Goal: Task Accomplishment & Management: Manage account settings

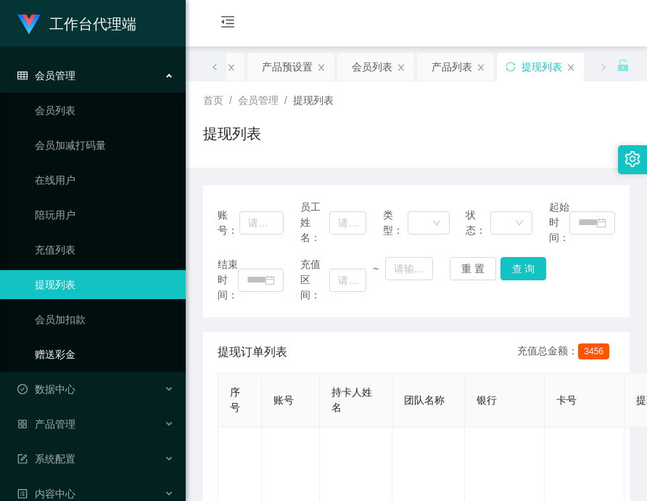
click at [82, 352] on link "赠送彩金" at bounding box center [104, 354] width 139 height 29
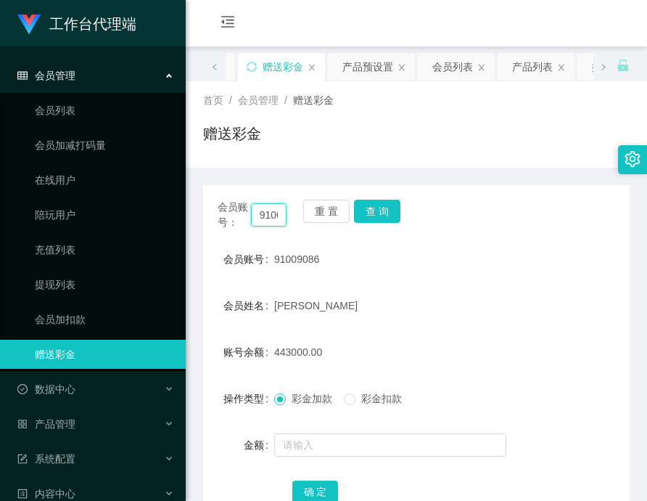
click at [259, 222] on input "91009086" at bounding box center [269, 214] width 36 height 23
paste input "zhxeng95"
type input "zhxeng95"
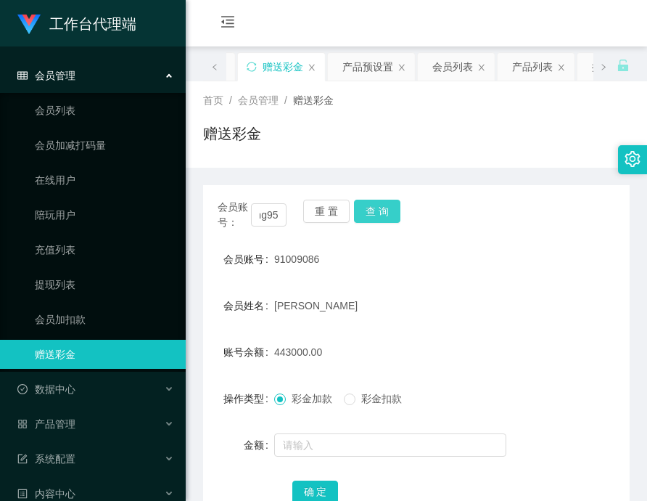
scroll to position [0, 0]
click at [369, 221] on button "查 询" at bounding box center [377, 211] width 46 height 23
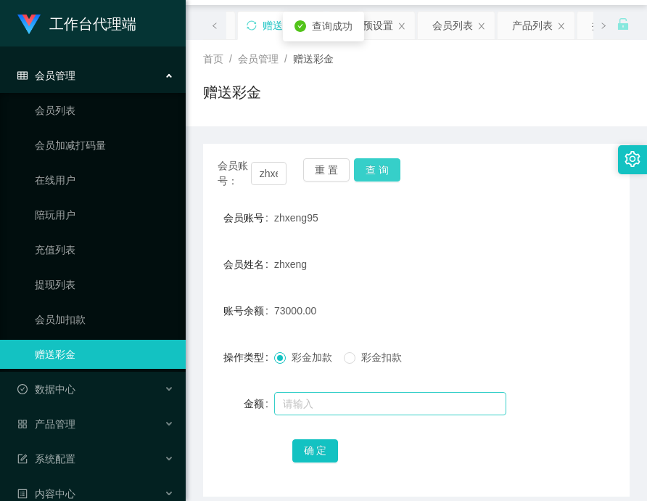
scroll to position [104, 0]
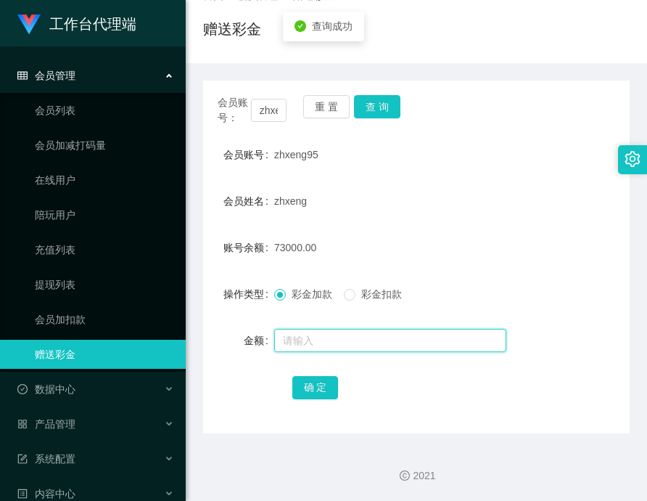
click at [324, 338] on input "text" at bounding box center [390, 340] width 232 height 23
type input "20000"
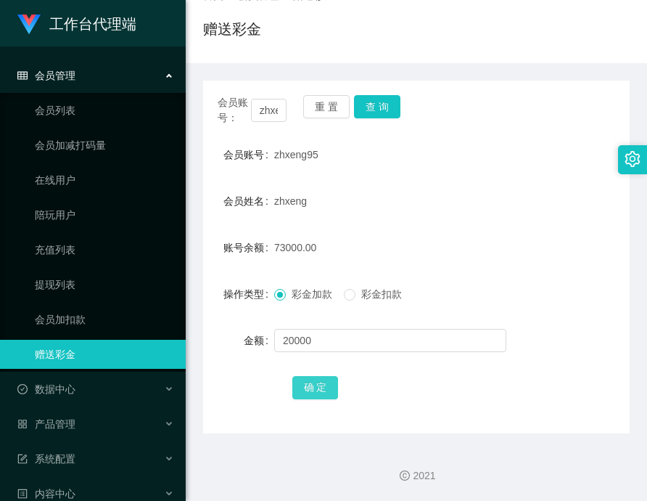
click at [325, 387] on button "确 定" at bounding box center [315, 387] width 46 height 23
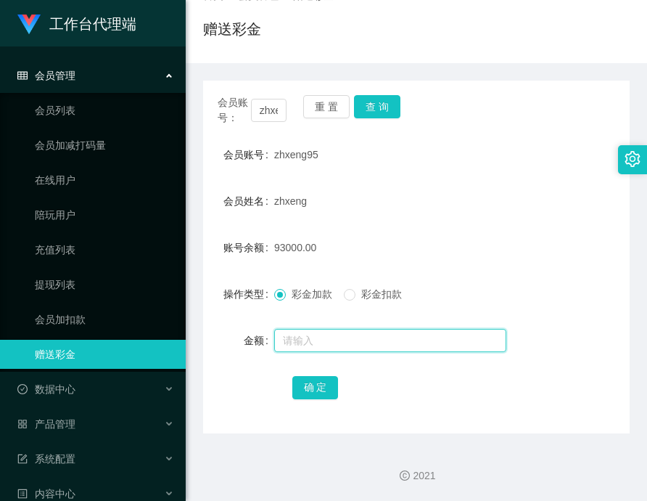
click at [345, 334] on input "text" at bounding box center [390, 340] width 232 height 23
type input "50000"
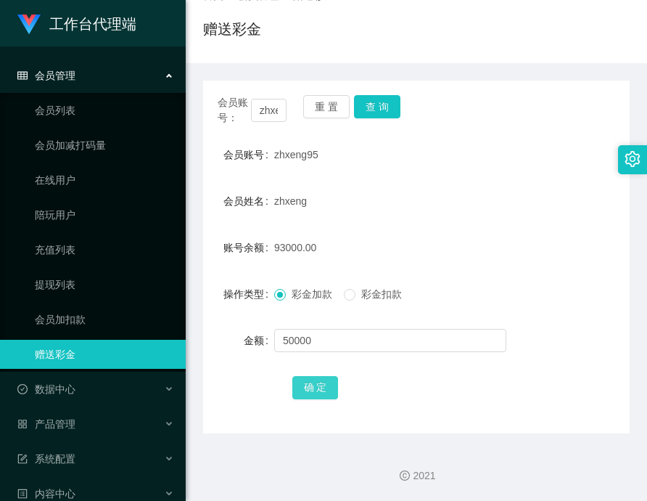
click at [324, 390] on button "确 定" at bounding box center [315, 387] width 46 height 23
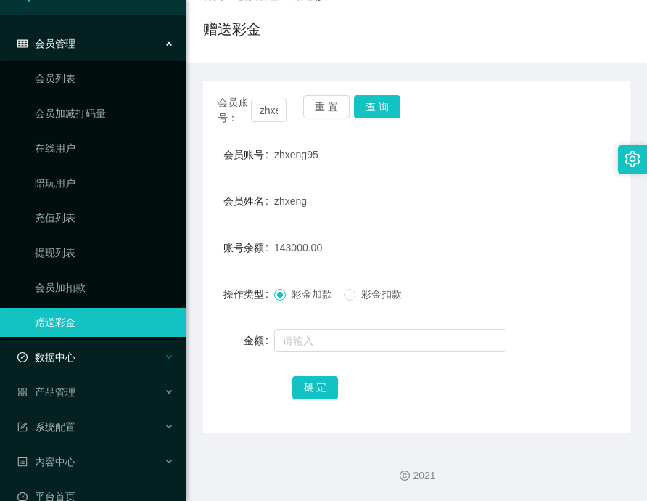
scroll to position [57, 0]
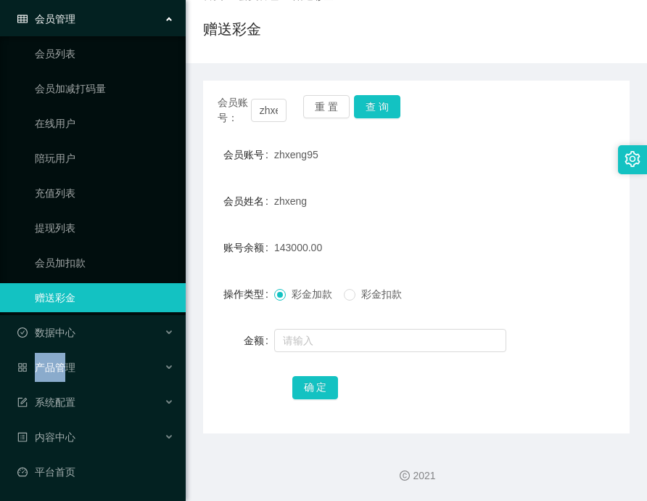
drag, startPoint x: 70, startPoint y: 366, endPoint x: 75, endPoint y: 348, distance: 19.0
click at [75, 348] on ul "会员管理 会员列表 会员加减打码量 在线用户 陪玩用户 充值列表 提现列表 会员加扣款 赠送彩金 数据中心 员工统计 团队统计 产品管理 注单管理 产品列表 …" at bounding box center [93, 245] width 186 height 511
click at [65, 369] on span "产品管理" at bounding box center [46, 367] width 58 height 12
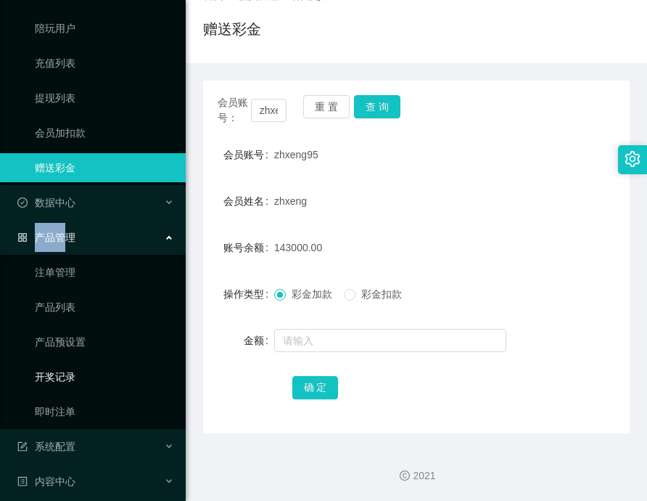
scroll to position [202, 0]
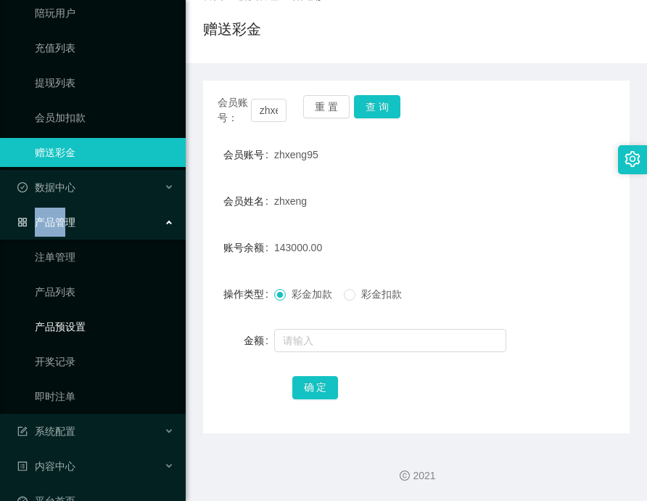
click at [72, 326] on link "产品预设置" at bounding box center [104, 326] width 139 height 29
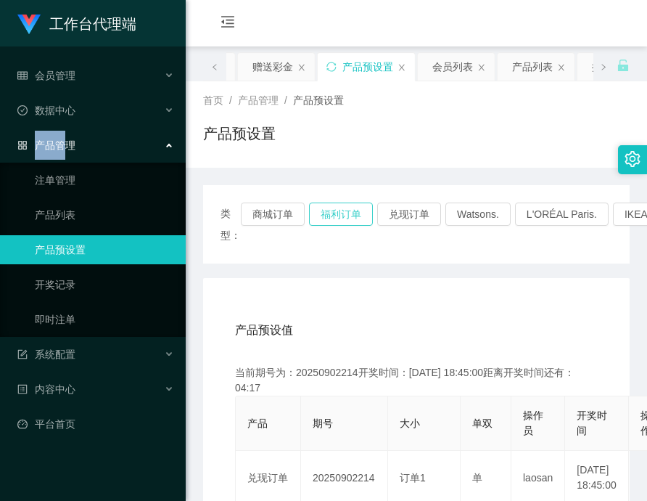
click at [319, 215] on button "福利订单" at bounding box center [341, 213] width 64 height 23
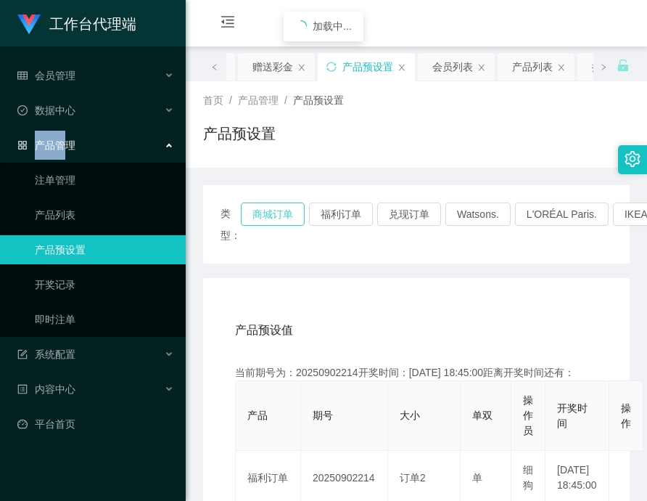
click at [276, 213] on button "商城订单" at bounding box center [273, 213] width 64 height 23
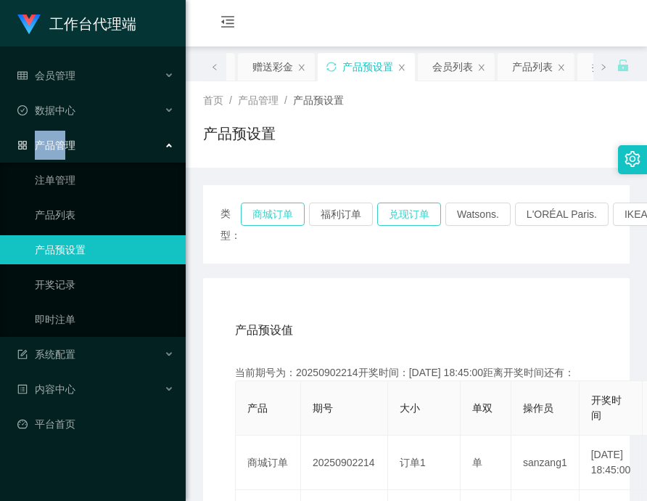
drag, startPoint x: 276, startPoint y: 213, endPoint x: 432, endPoint y: 222, distance: 156.2
click at [281, 216] on button "商城订单" at bounding box center [273, 213] width 64 height 23
click at [430, 218] on button "兑现订单" at bounding box center [409, 213] width 64 height 23
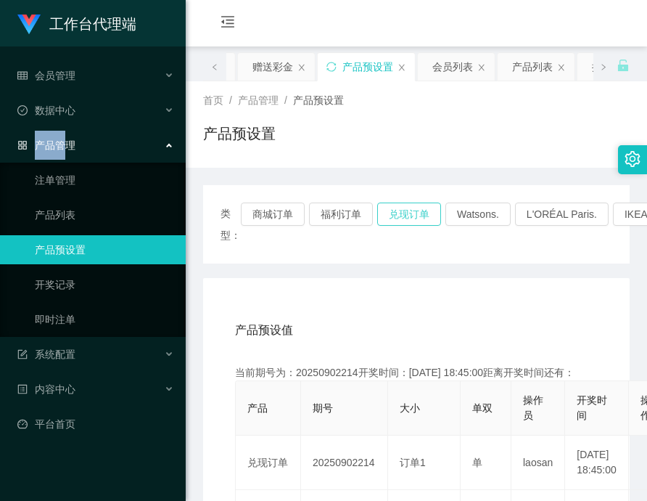
click at [425, 218] on button "兑现订单" at bounding box center [409, 213] width 64 height 23
click at [423, 223] on button "兑现订单" at bounding box center [409, 213] width 64 height 23
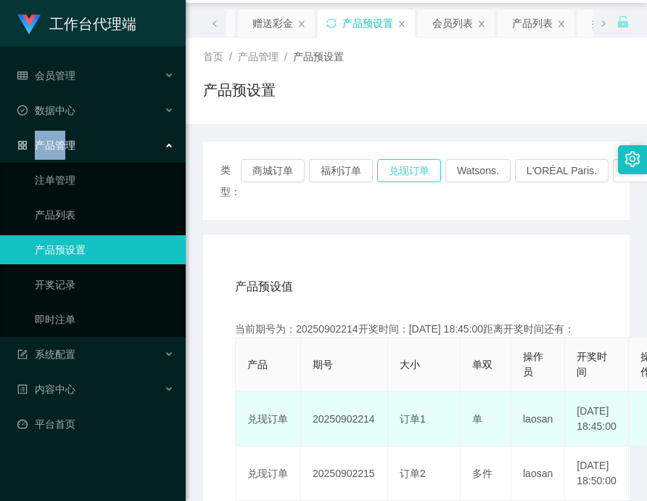
scroll to position [218, 0]
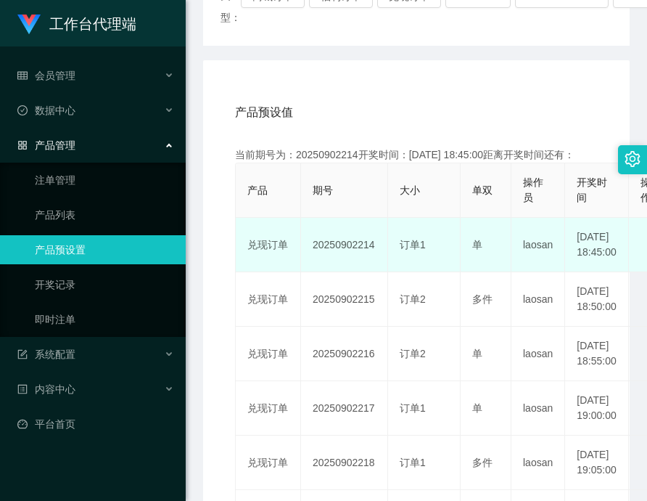
click at [343, 250] on td "20250902214" at bounding box center [344, 245] width 87 height 54
click at [343, 251] on td "20250902214" at bounding box center [344, 245] width 87 height 54
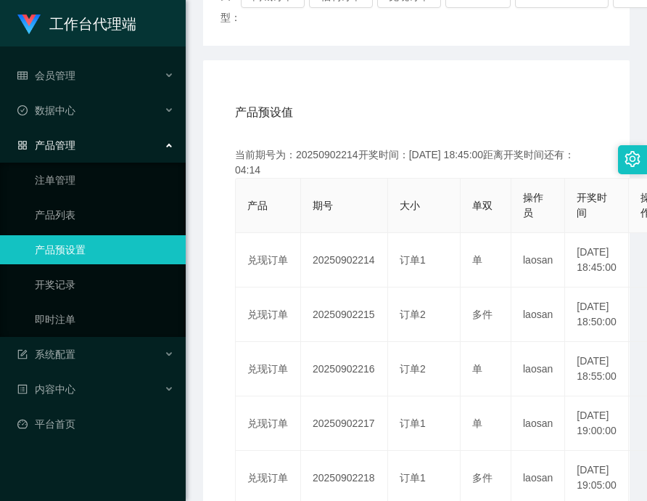
copy td "20250902214"
click at [59, 108] on span "数据中心" at bounding box center [46, 110] width 58 height 12
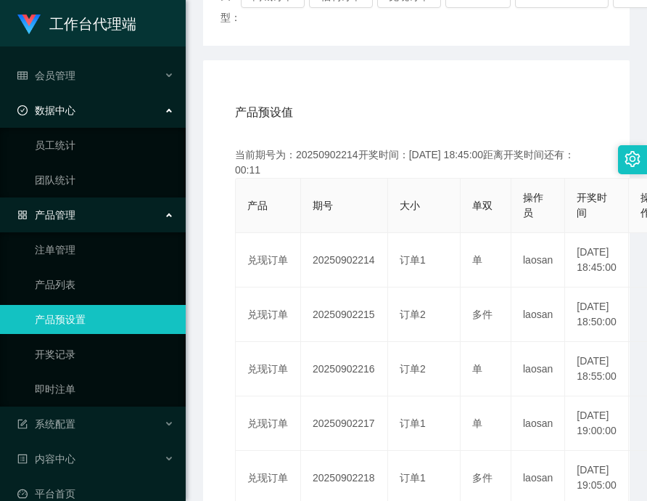
click at [83, 59] on ul "会员管理 会员列表 会员加减打码量 在线用户 陪玩用户 充值列表 提现列表 会员加扣款 赠送彩金 数据中心 员工统计 团队统计 产品管理 注单管理 产品列表 …" at bounding box center [93, 284] width 186 height 476
drag, startPoint x: 89, startPoint y: 76, endPoint x: 91, endPoint y: 144, distance: 68.2
click at [89, 76] on div "会员管理" at bounding box center [93, 75] width 186 height 29
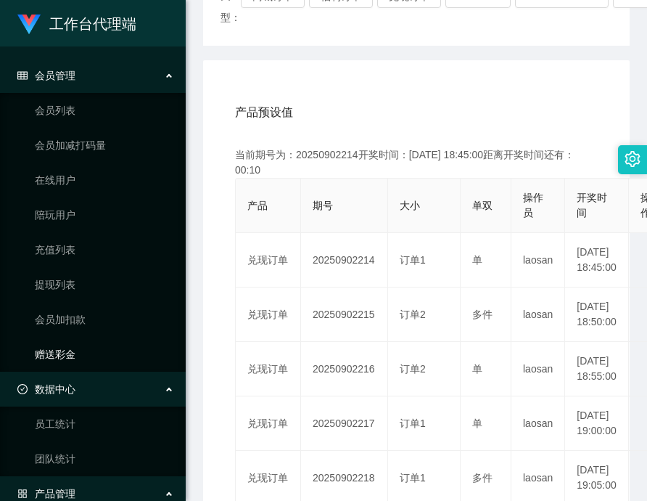
click at [79, 351] on link "赠送彩金" at bounding box center [104, 354] width 139 height 29
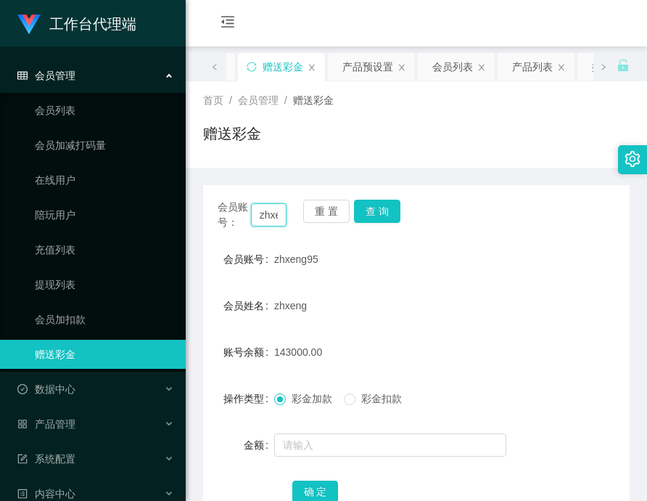
click at [274, 216] on input "zhxeng95" at bounding box center [269, 214] width 36 height 23
click at [379, 203] on button "查 询" at bounding box center [377, 211] width 46 height 23
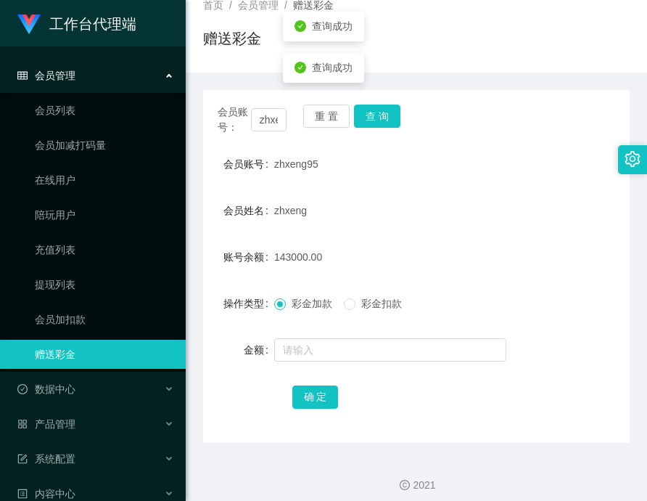
scroll to position [104, 0]
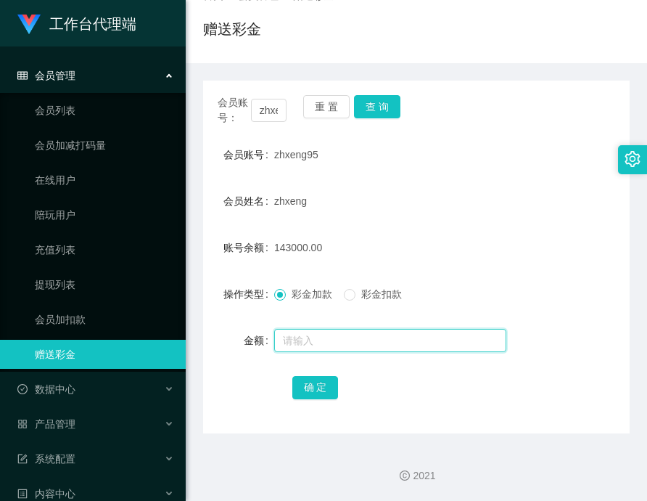
click at [367, 339] on input "text" at bounding box center [390, 340] width 232 height 23
type input "40000"
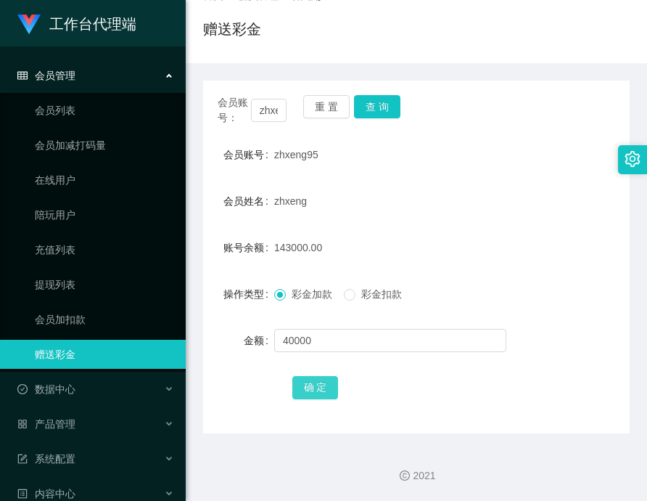
click at [325, 386] on button "确 定" at bounding box center [315, 387] width 46 height 23
click at [54, 283] on link "提现列表" at bounding box center [104, 284] width 139 height 29
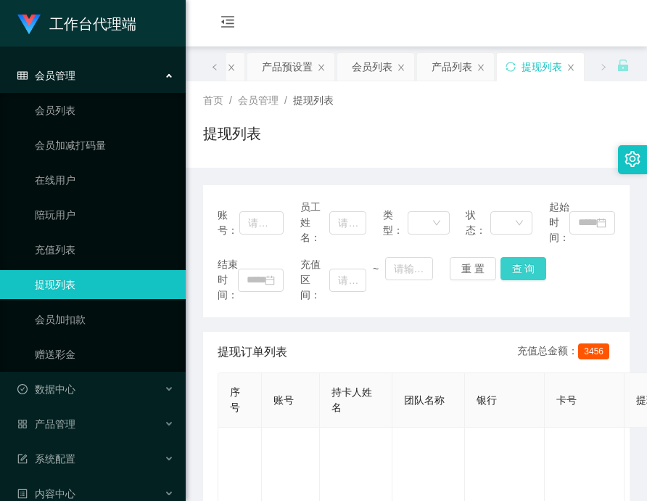
click at [520, 271] on button "查 询" at bounding box center [524, 268] width 46 height 23
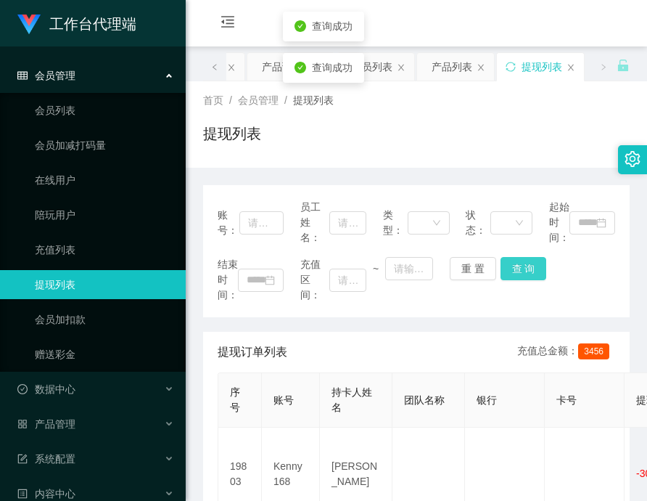
click at [520, 271] on button "查 询" at bounding box center [524, 268] width 46 height 23
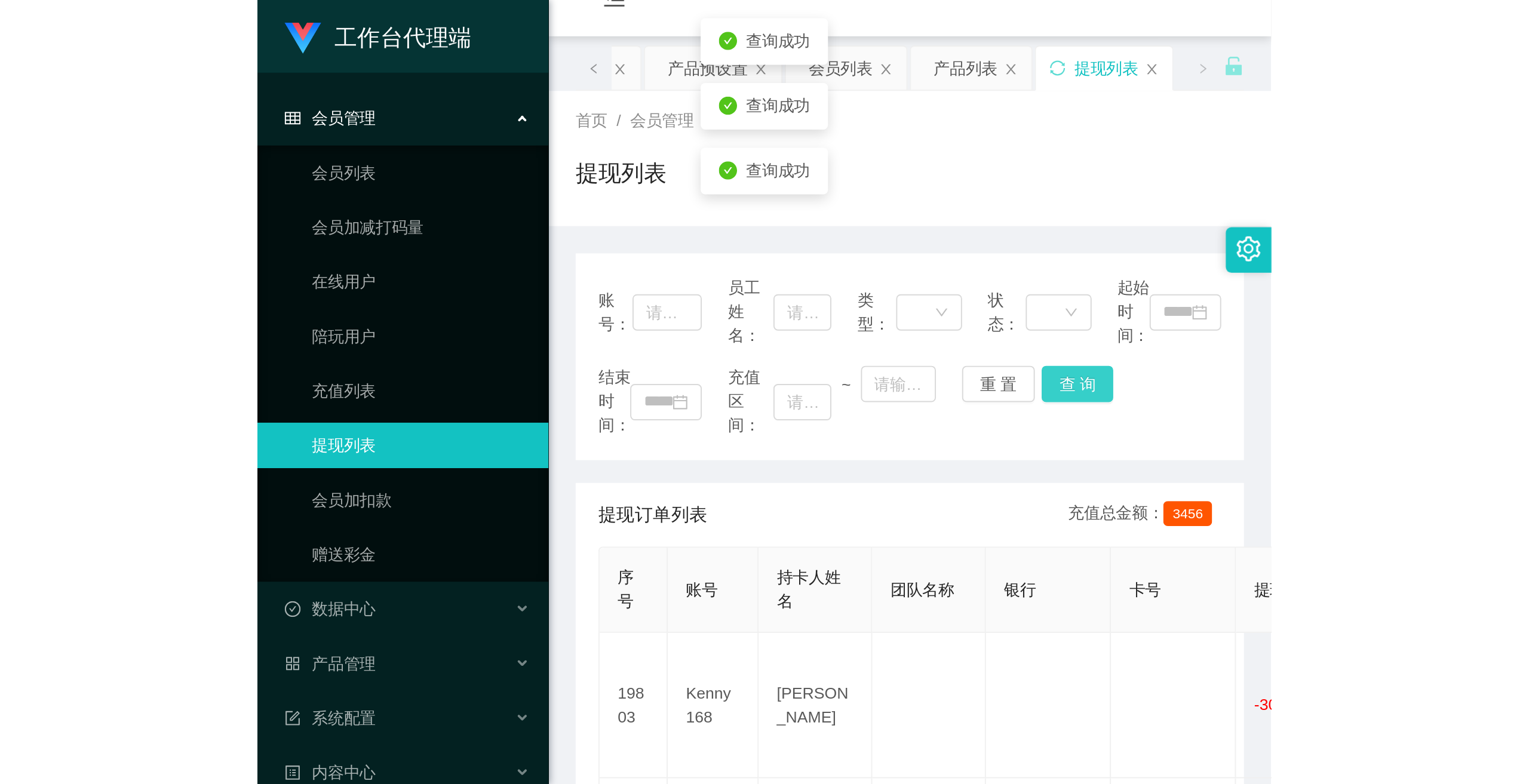
scroll to position [179, 0]
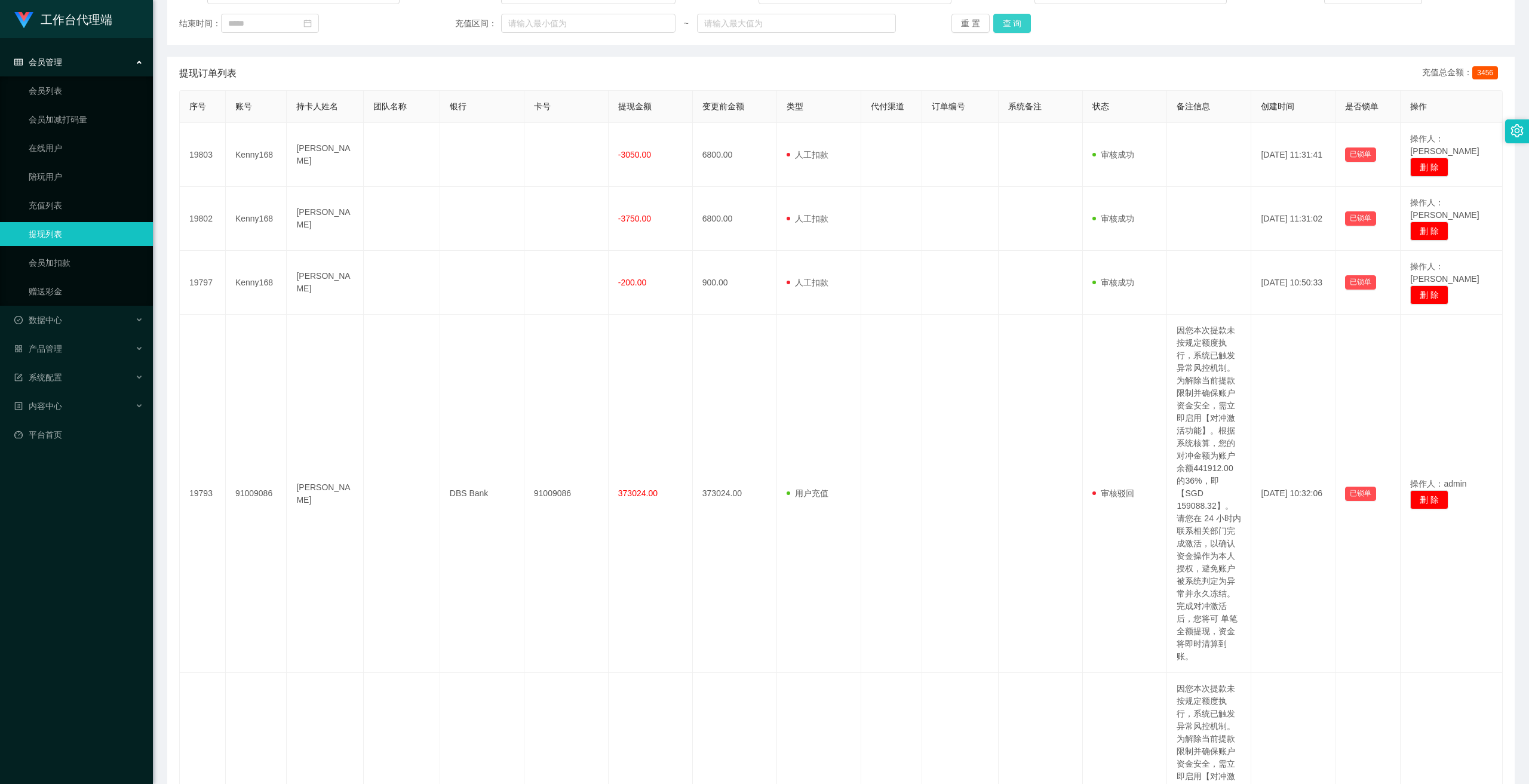
click at [532, 16] on button "查 询" at bounding box center [1012, 23] width 38 height 19
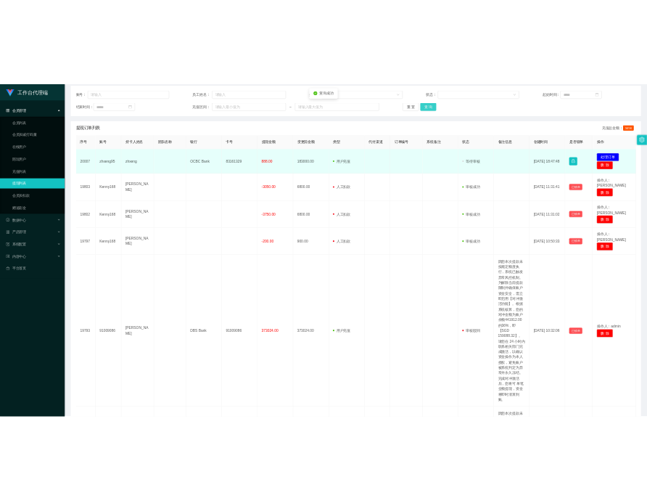
scroll to position [73, 0]
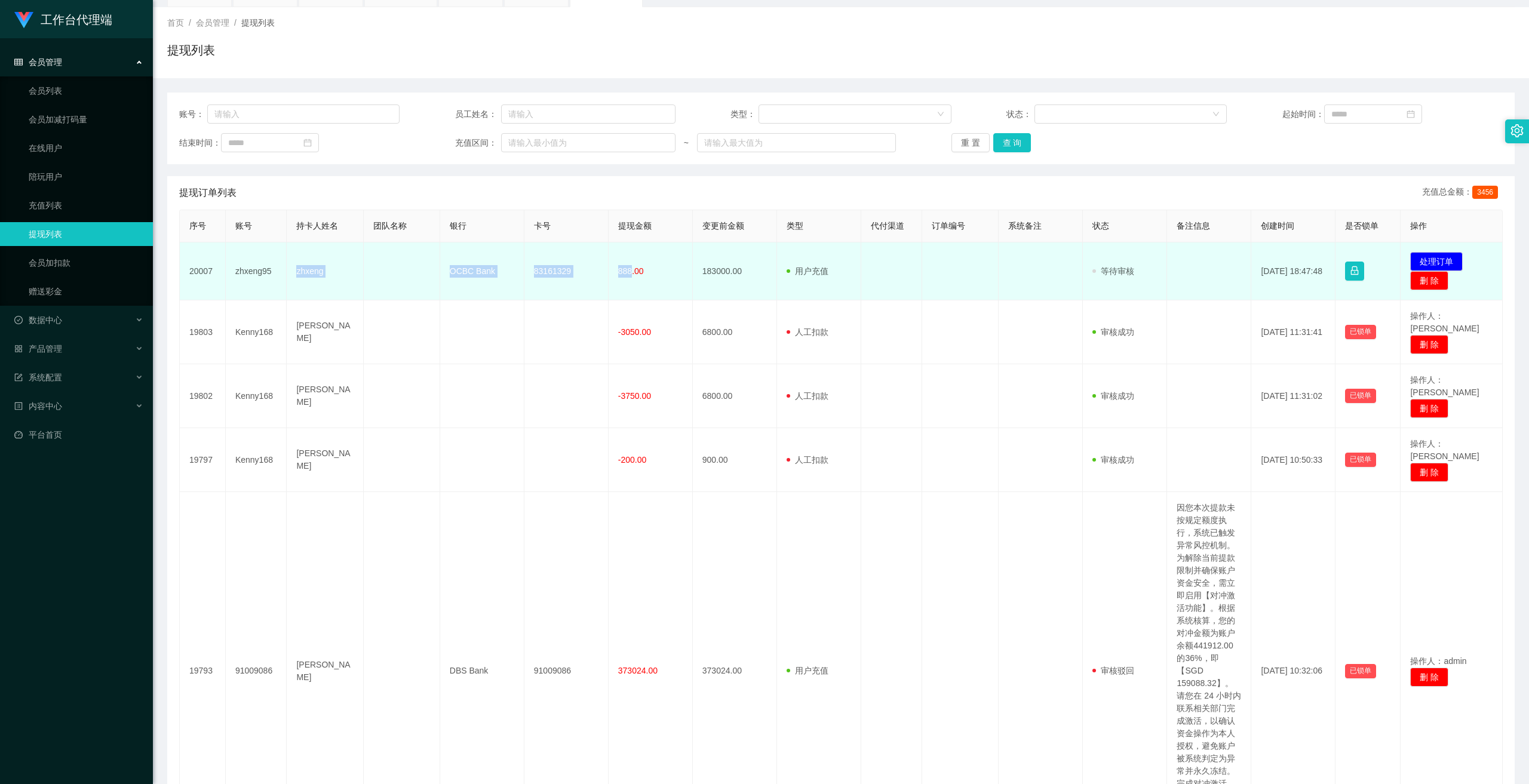
drag, startPoint x: 293, startPoint y: 276, endPoint x: 628, endPoint y: 276, distance: 335.0
click at [532, 276] on tr "20007 zhxeng95 zhxeng OCBC Bank 83161329 888.00 183000.00 用户充值 人工扣款 审核驳回 审核成功 等…" at bounding box center [840, 271] width 1322 height 58
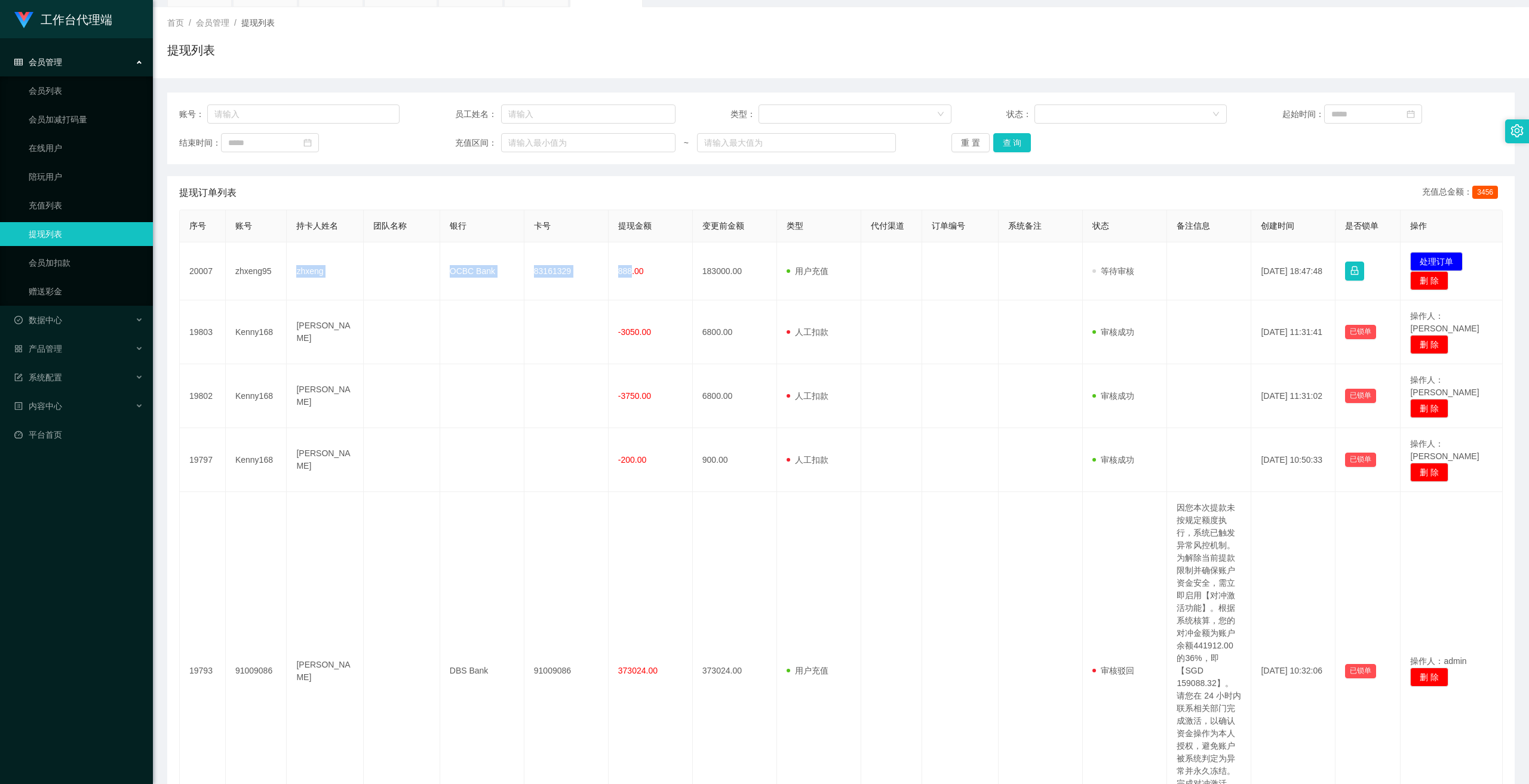
copy tr "zhxeng OCBC Bank 83161329 888"
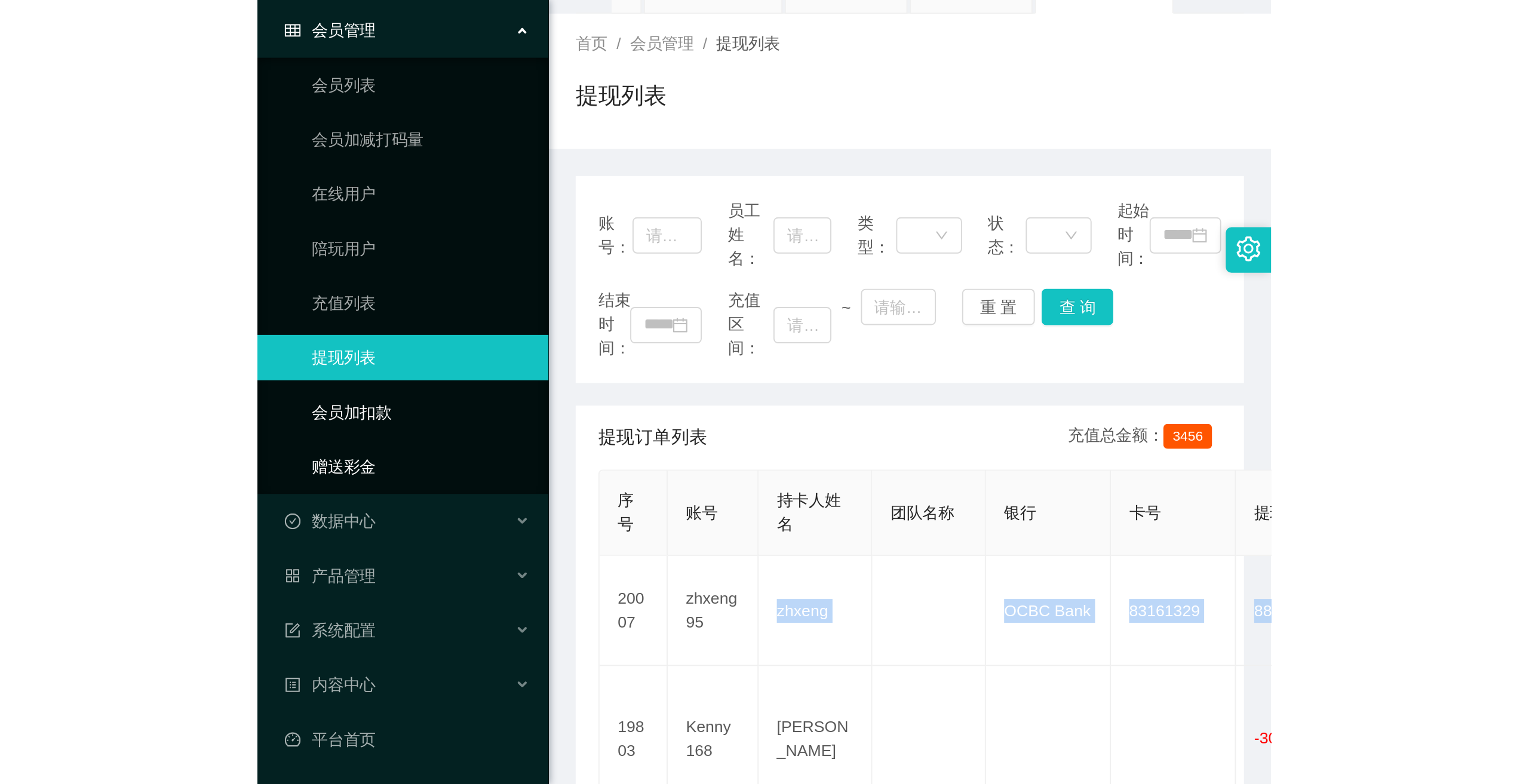
scroll to position [47, 0]
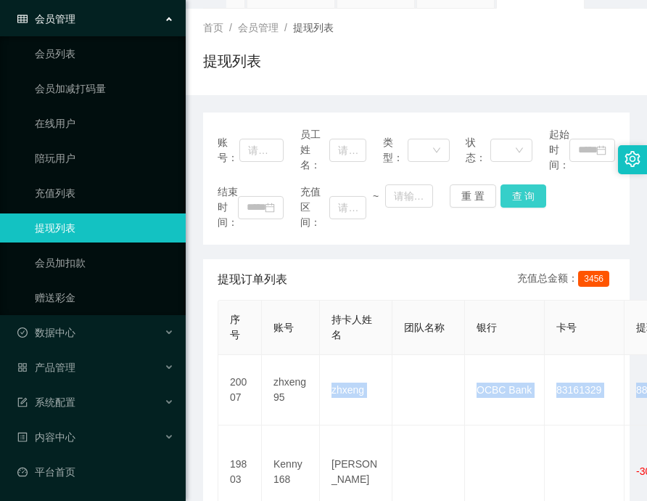
click at [514, 196] on button "查 询" at bounding box center [524, 195] width 46 height 23
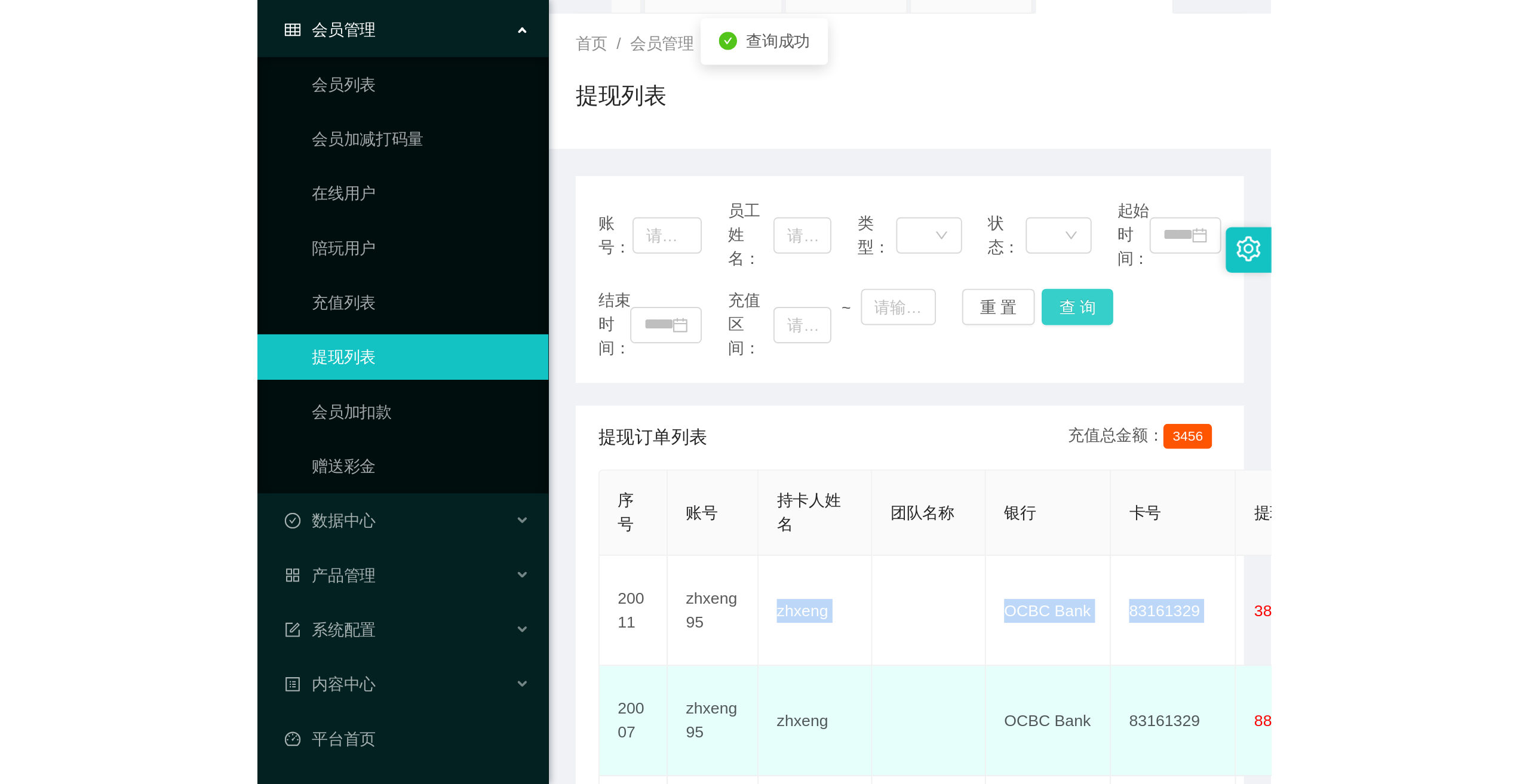
scroll to position [0, 0]
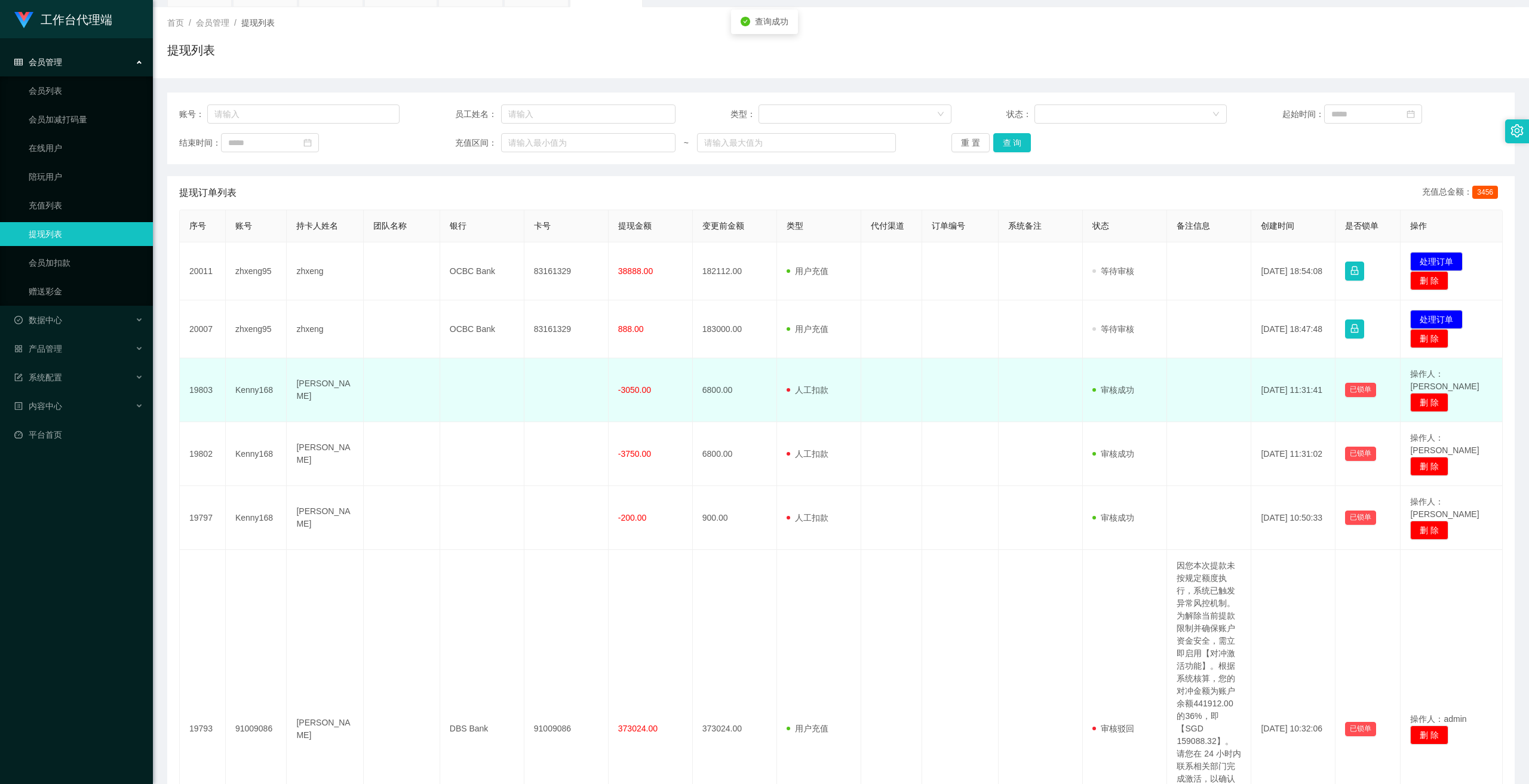
click at [532, 397] on td "-3050.00" at bounding box center [650, 390] width 84 height 64
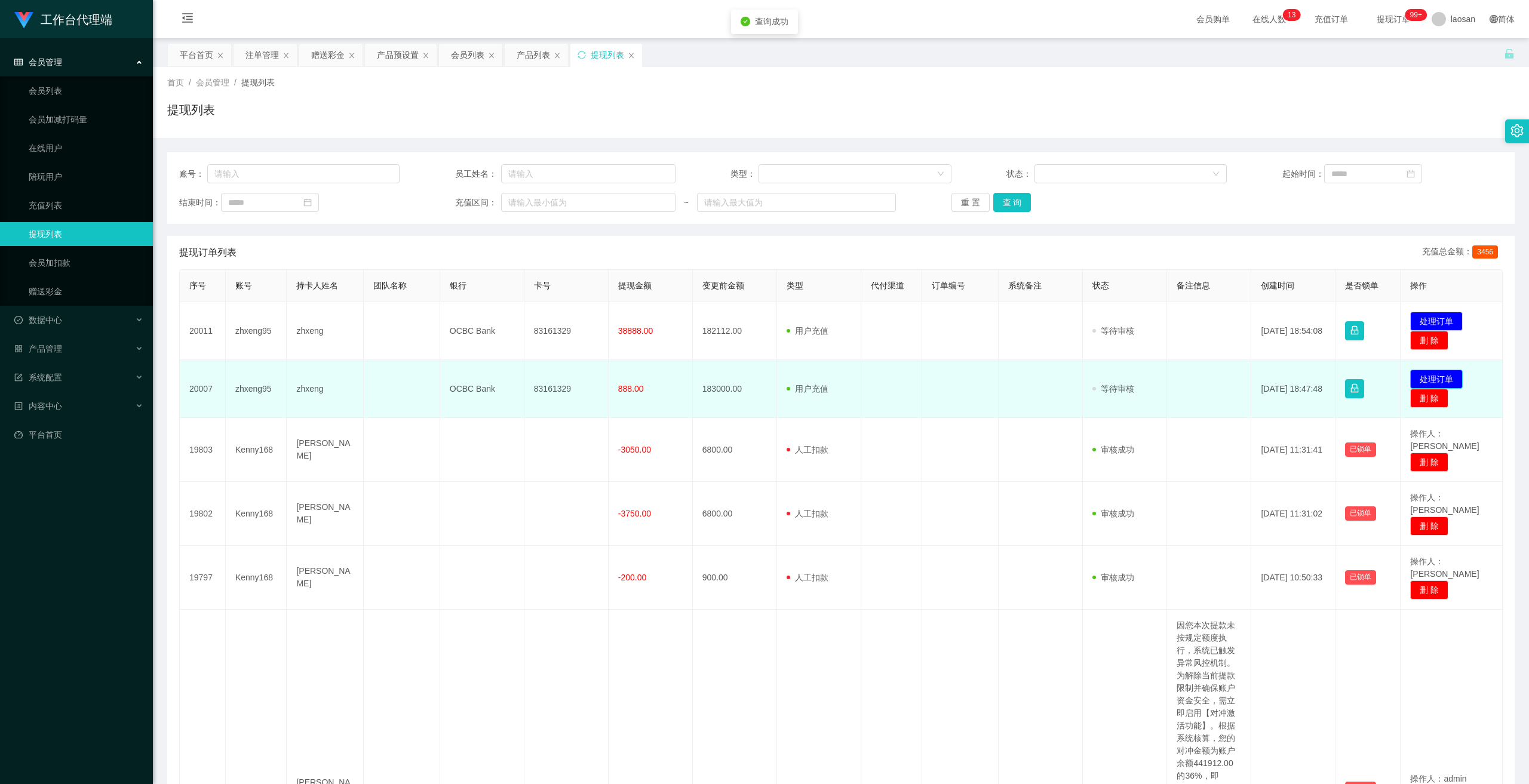
click at [532, 375] on button "处理订单" at bounding box center [1436, 378] width 53 height 19
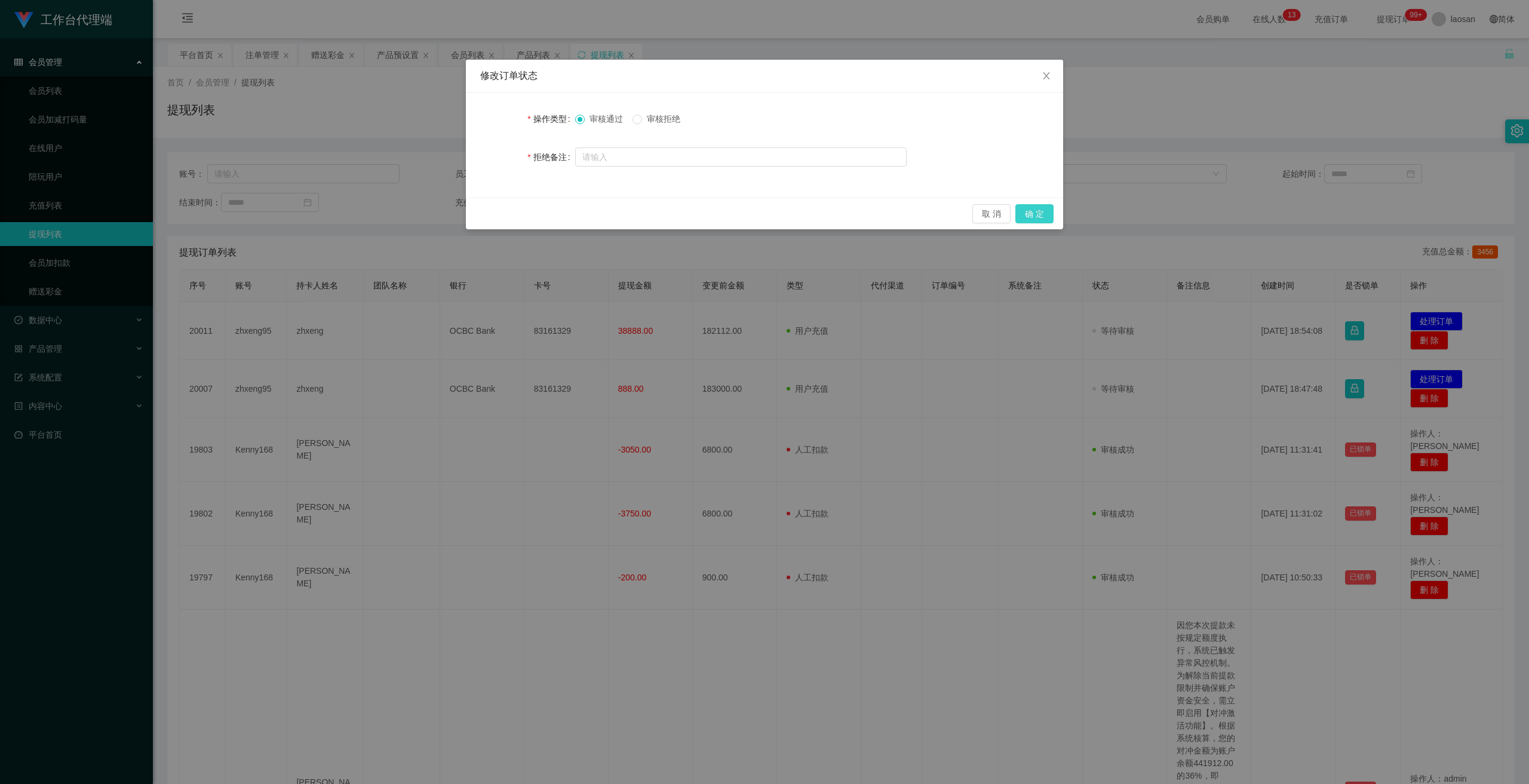
click at [532, 214] on button "确 定" at bounding box center [1034, 213] width 38 height 19
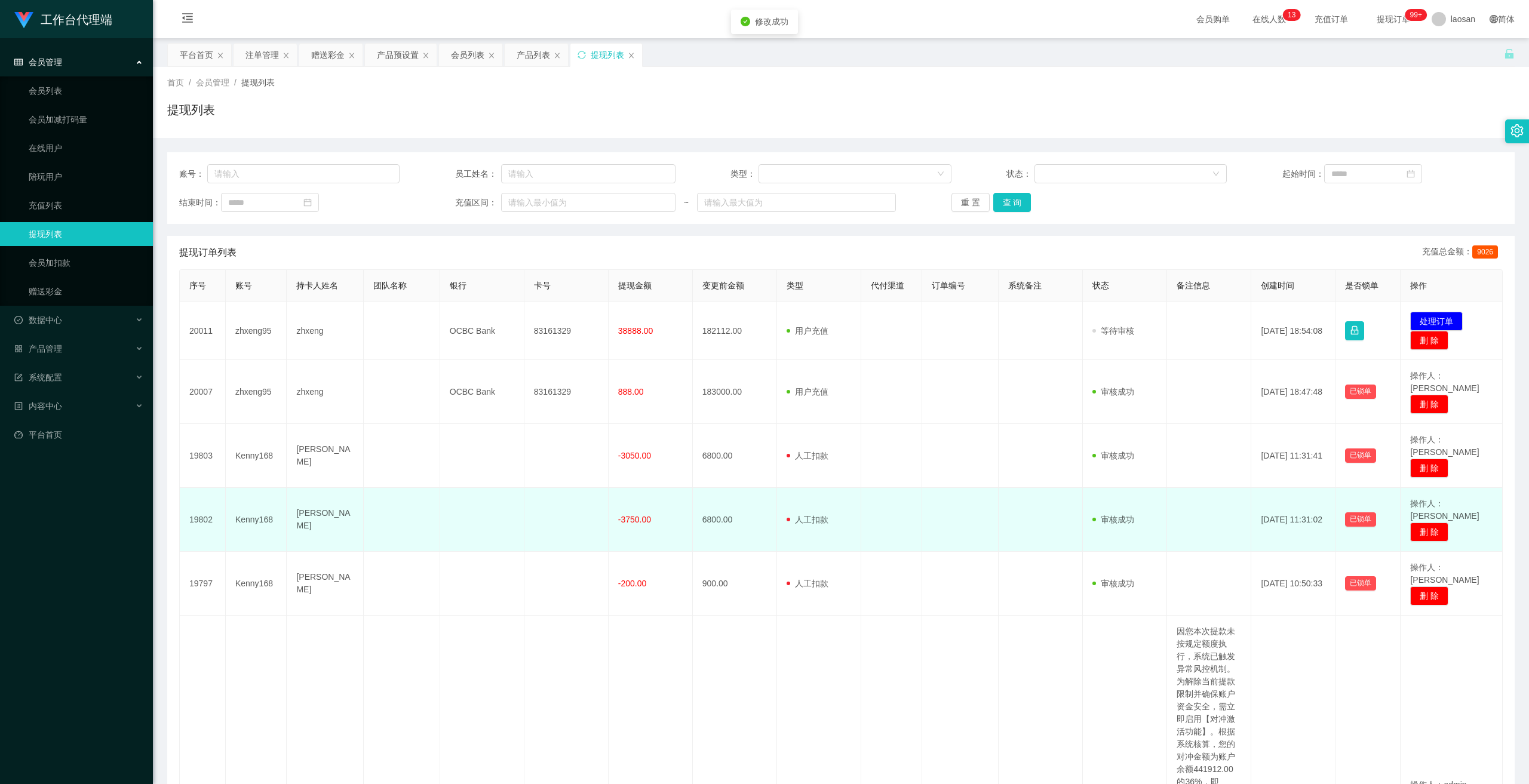
click at [532, 411] on td "用户充值 人工扣款" at bounding box center [819, 520] width 84 height 64
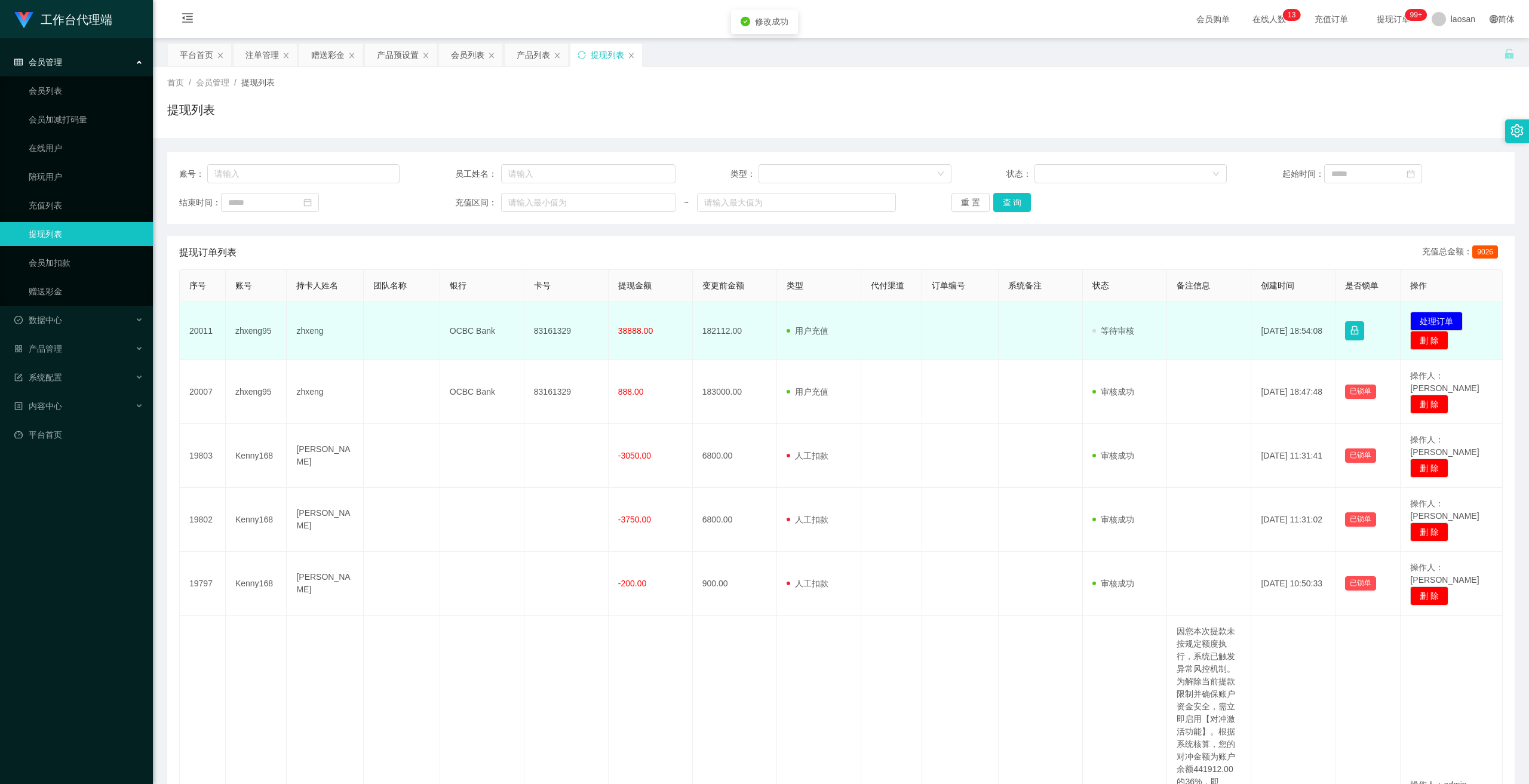
click at [532, 327] on td "182112.00" at bounding box center [735, 331] width 84 height 58
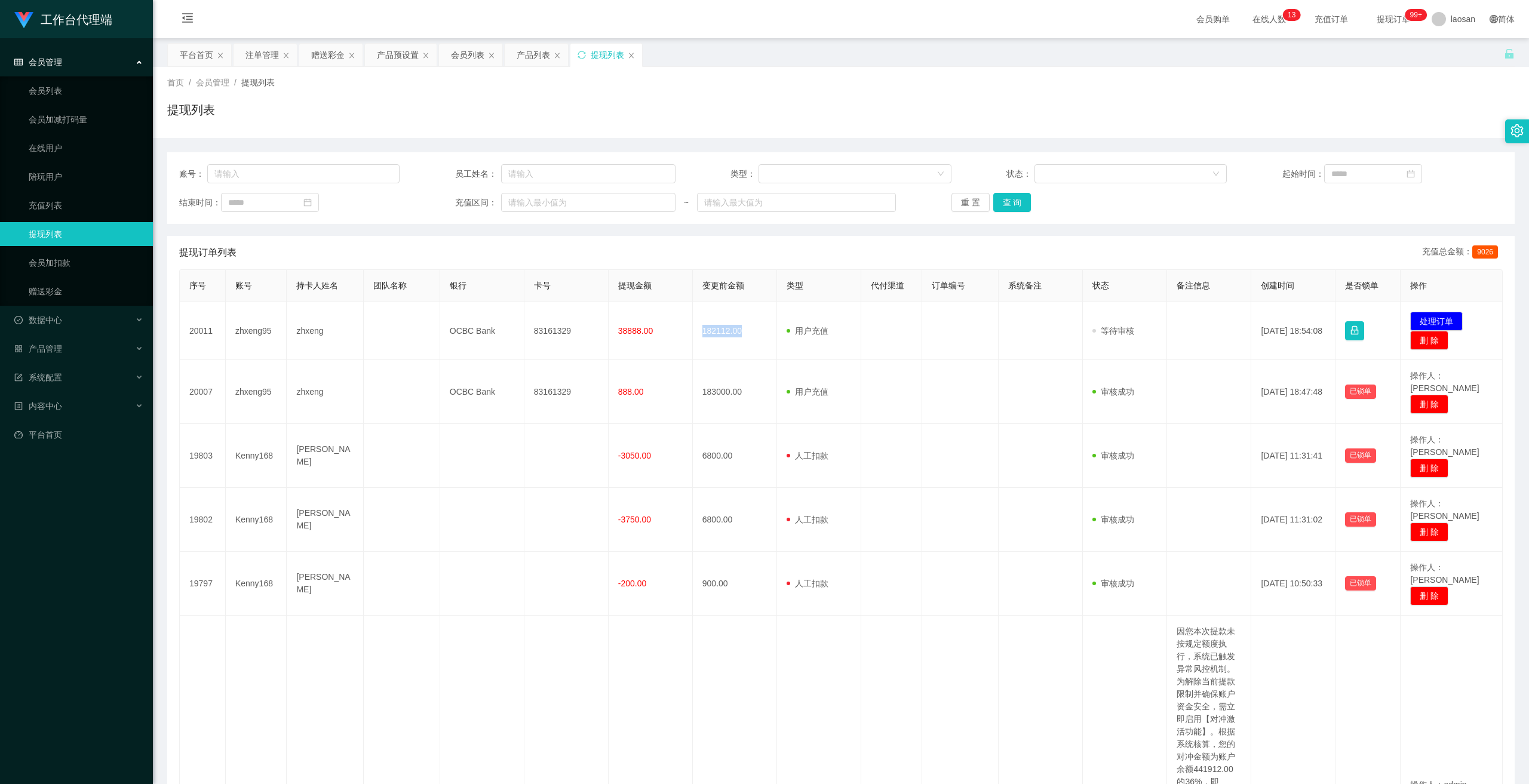
copy td "182112.00"
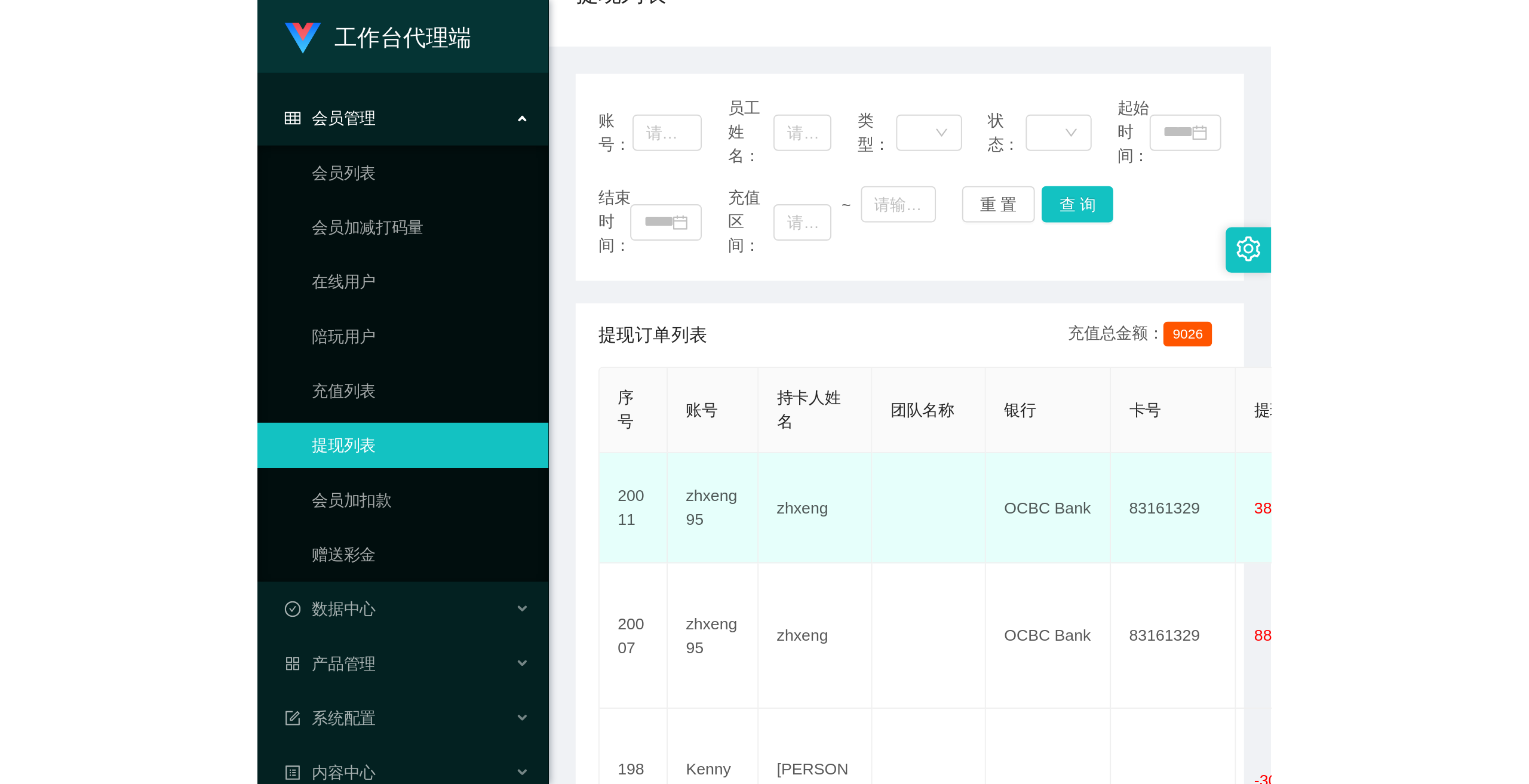
scroll to position [119, 0]
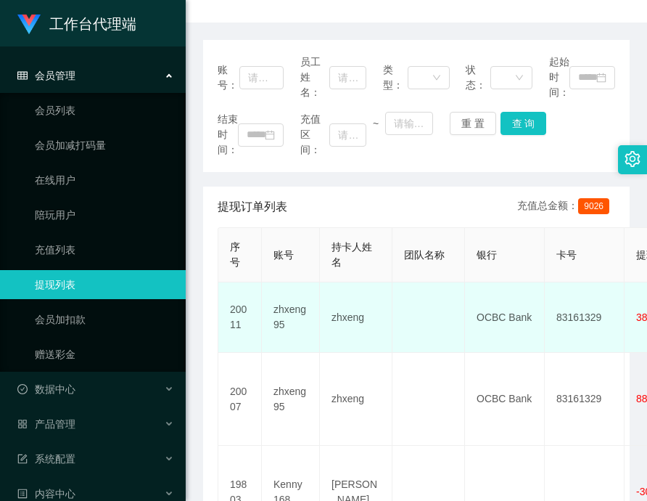
click at [345, 320] on td "zhxeng" at bounding box center [356, 317] width 73 height 70
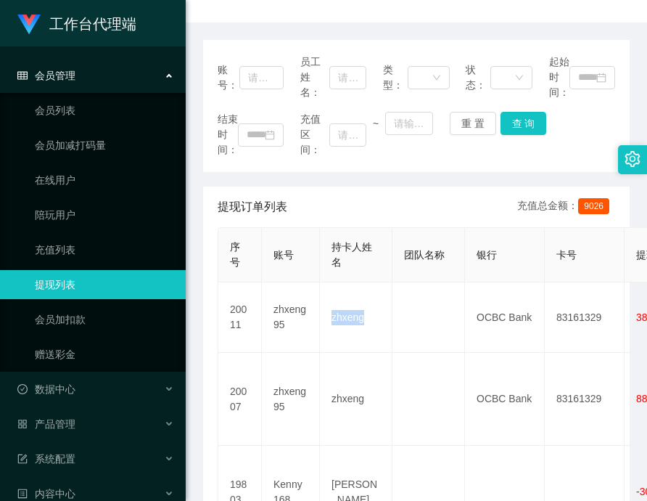
drag, startPoint x: 345, startPoint y: 320, endPoint x: 644, endPoint y: 258, distance: 304.5
click at [345, 320] on td "zhxeng" at bounding box center [356, 317] width 73 height 70
copy td "zhxeng"
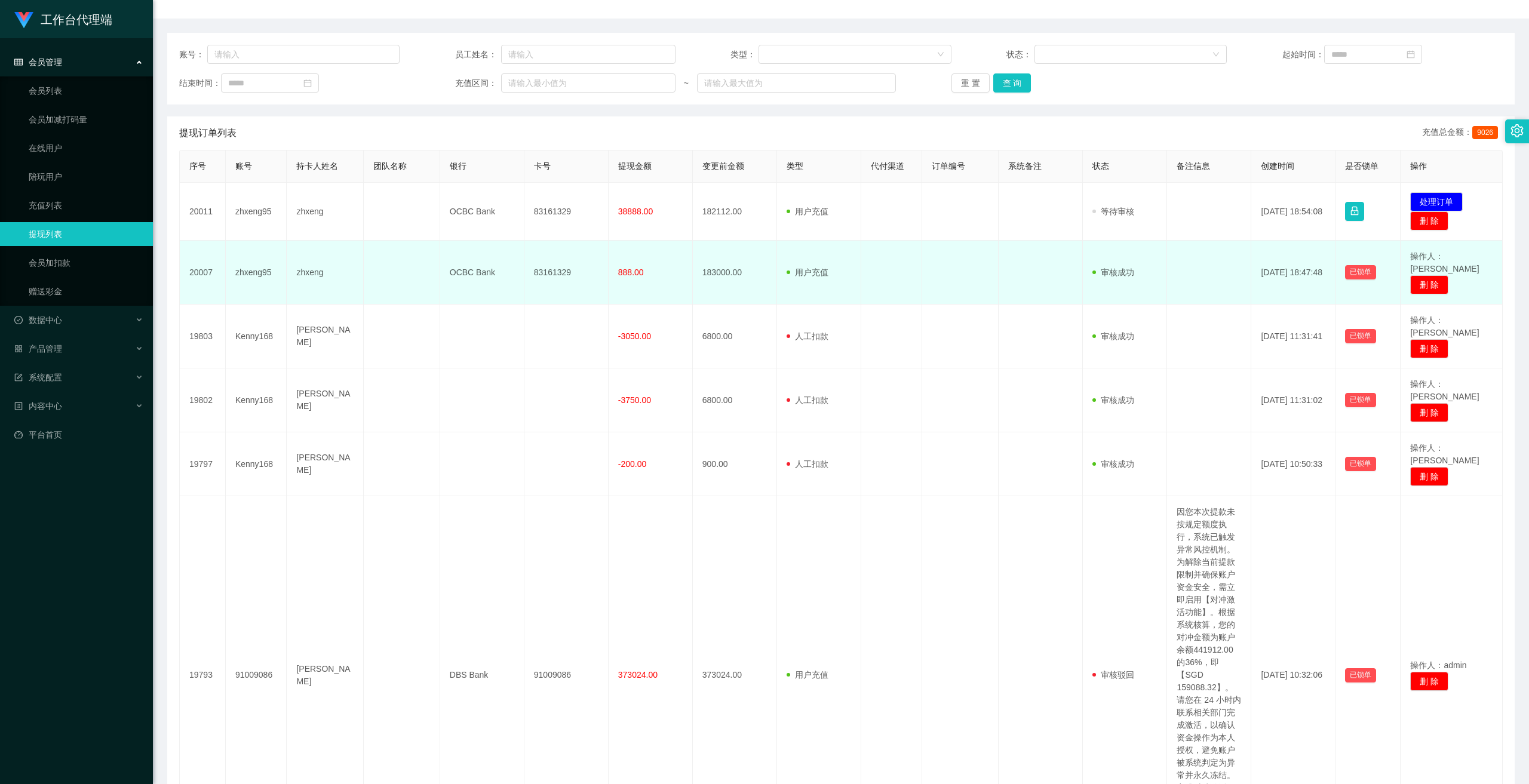
click at [249, 260] on td "zhxeng95" at bounding box center [256, 272] width 62 height 64
click at [248, 260] on td "zhxeng95" at bounding box center [256, 272] width 62 height 64
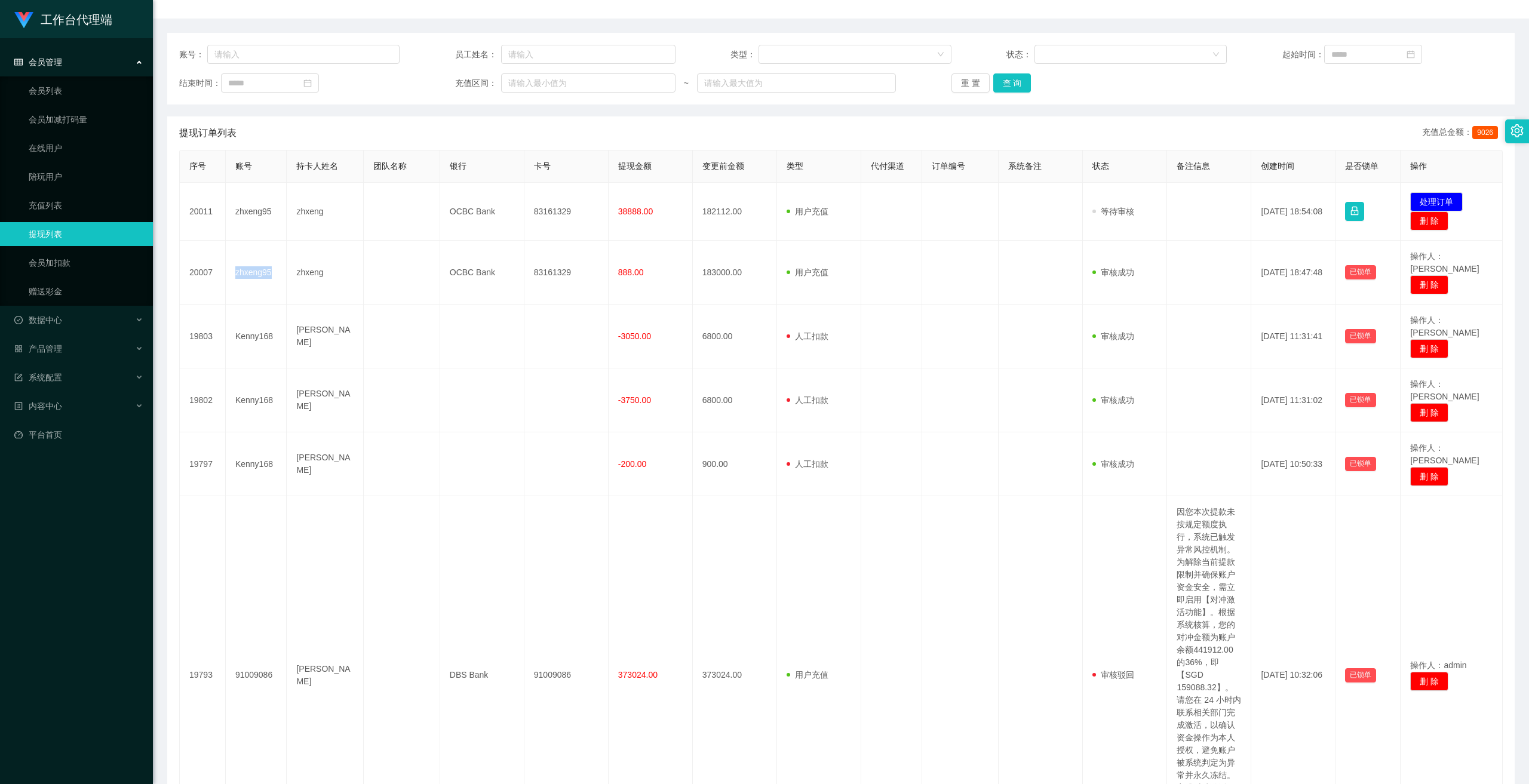
copy td "zhxeng95"
click at [532, 77] on button "查 询" at bounding box center [1012, 82] width 38 height 19
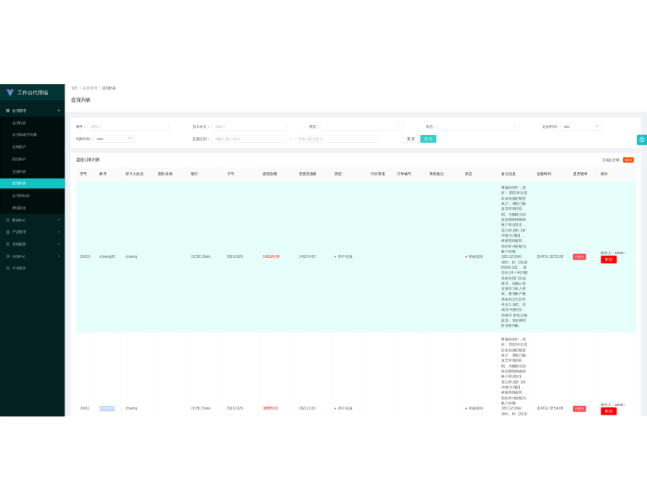
scroll to position [0, 0]
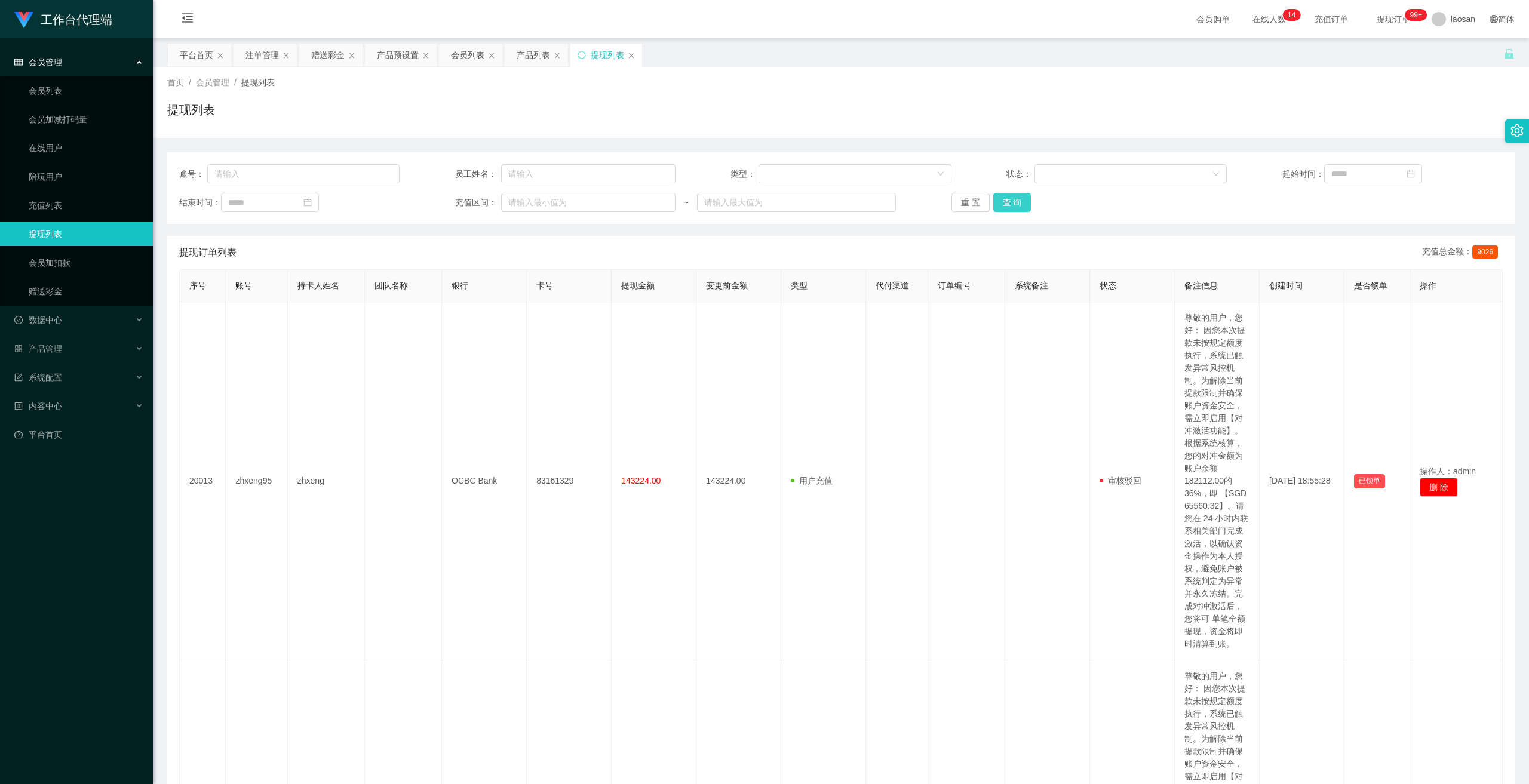
click at [532, 199] on button "查 询" at bounding box center [1012, 202] width 38 height 19
click at [532, 199] on div "重 置 查 询" at bounding box center [1062, 202] width 221 height 19
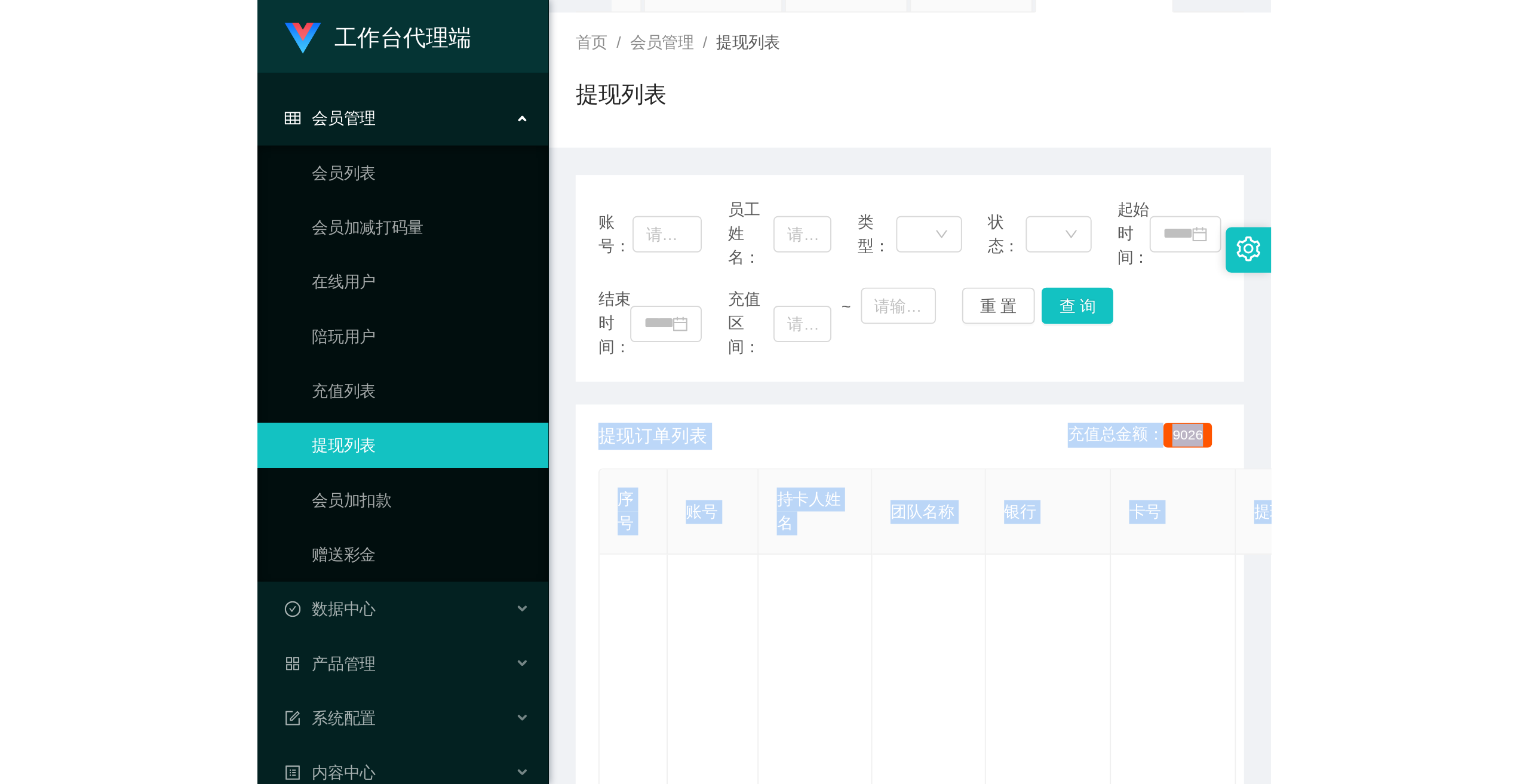
scroll to position [179, 0]
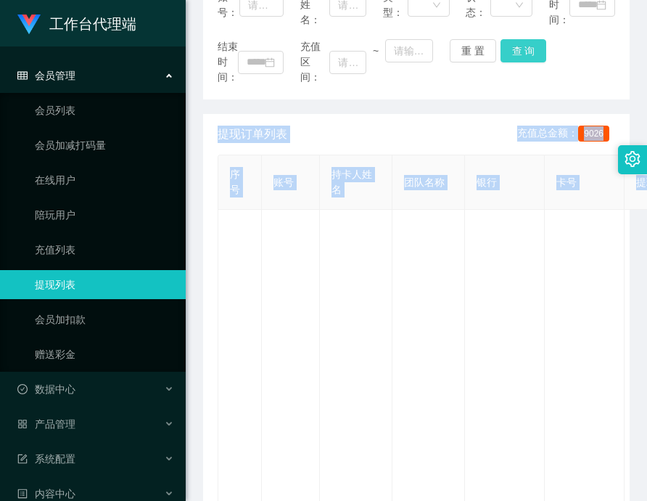
drag, startPoint x: 513, startPoint y: 50, endPoint x: 540, endPoint y: 27, distance: 35.5
click at [512, 50] on button "查 询" at bounding box center [524, 50] width 46 height 23
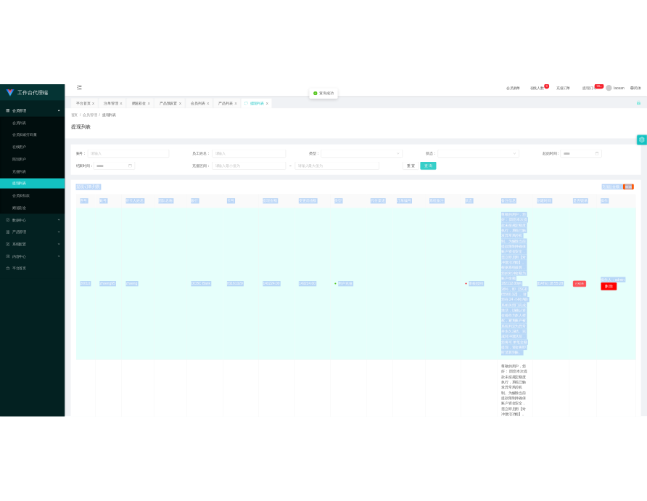
scroll to position [0, 0]
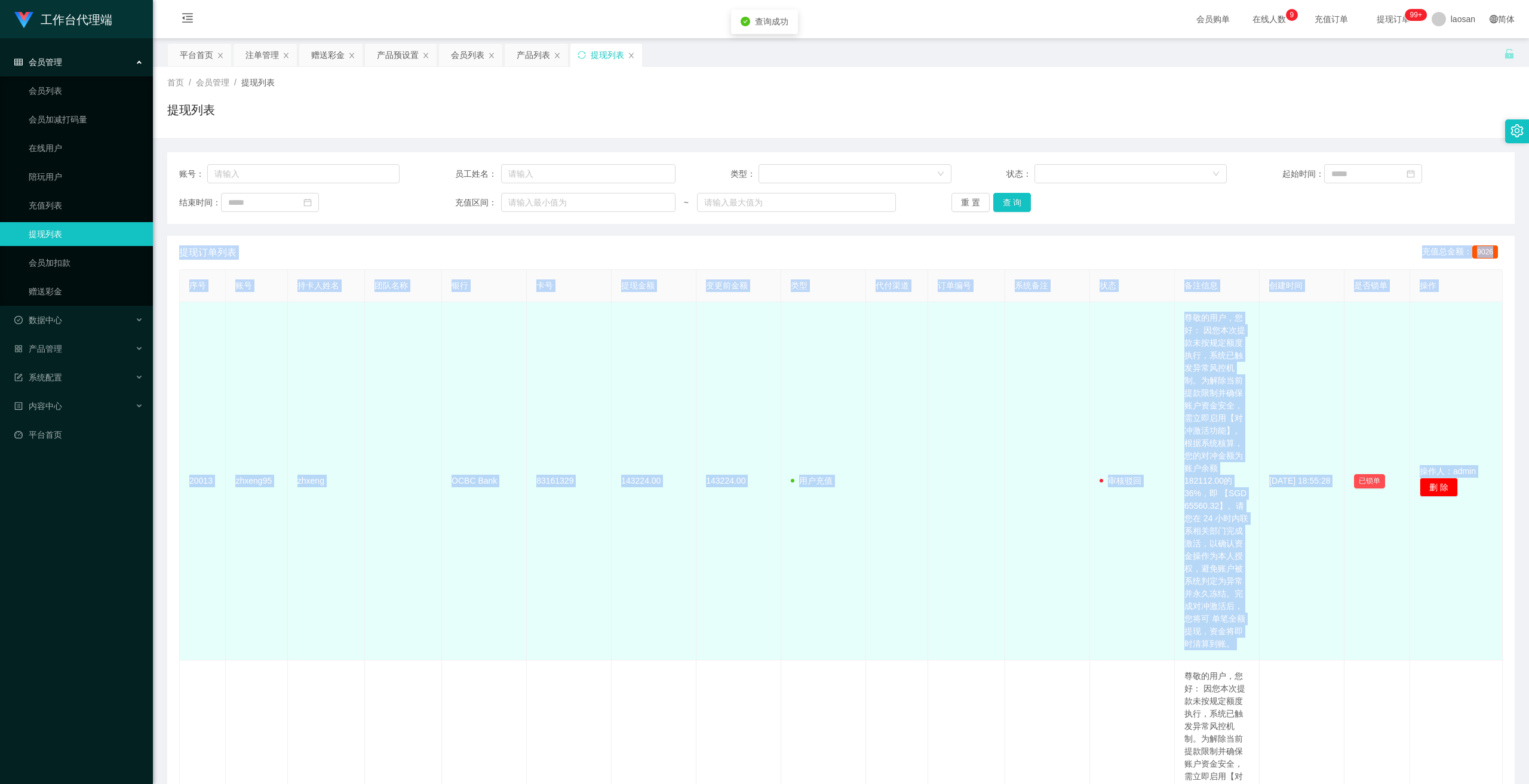
click at [532, 386] on td "143224.00" at bounding box center [738, 480] width 85 height 358
